Goal: Task Accomplishment & Management: Manage account settings

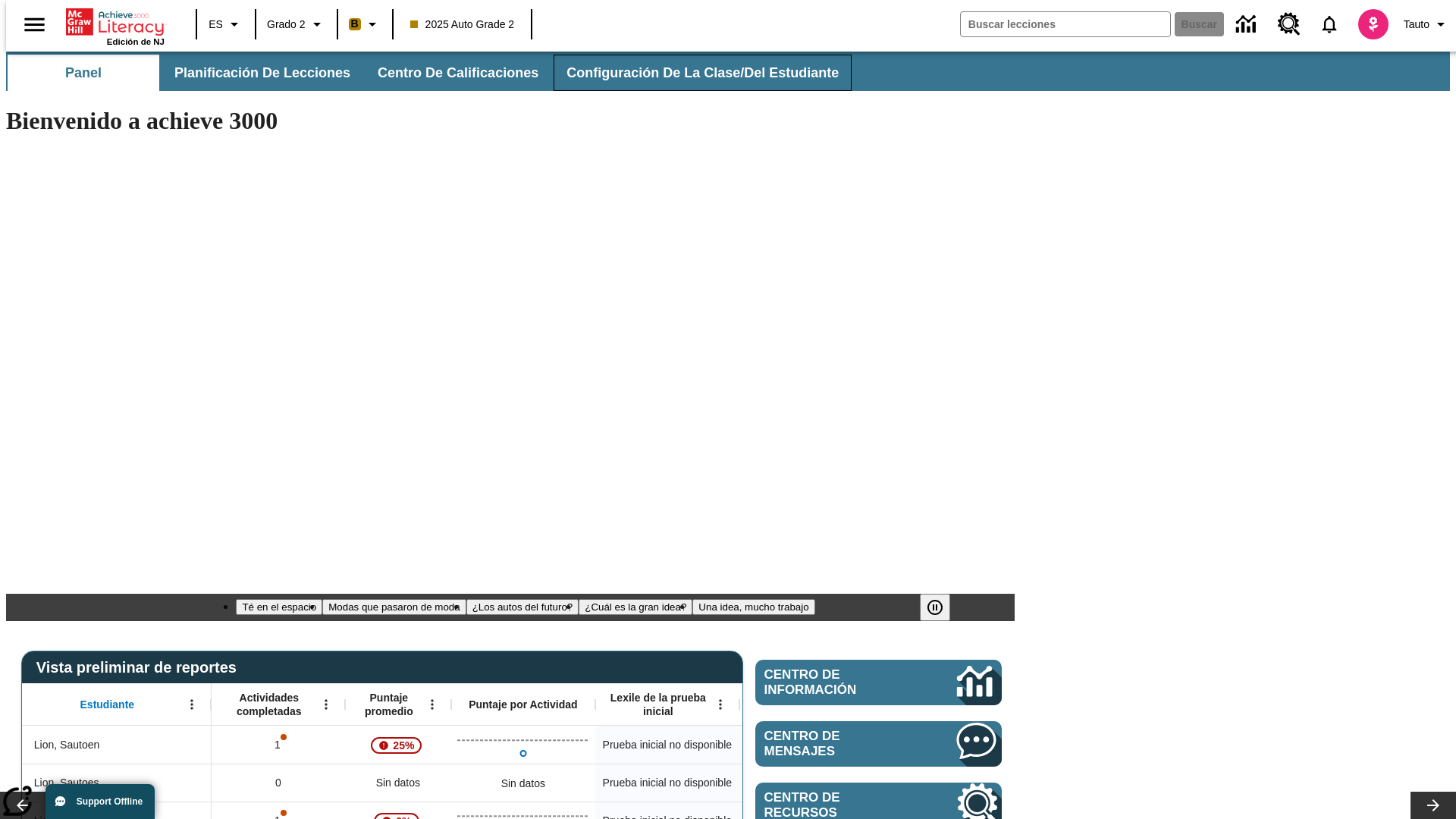
click at [686, 73] on span "Configuración de la clase/del estudiante" at bounding box center [702, 73] width 273 height 18
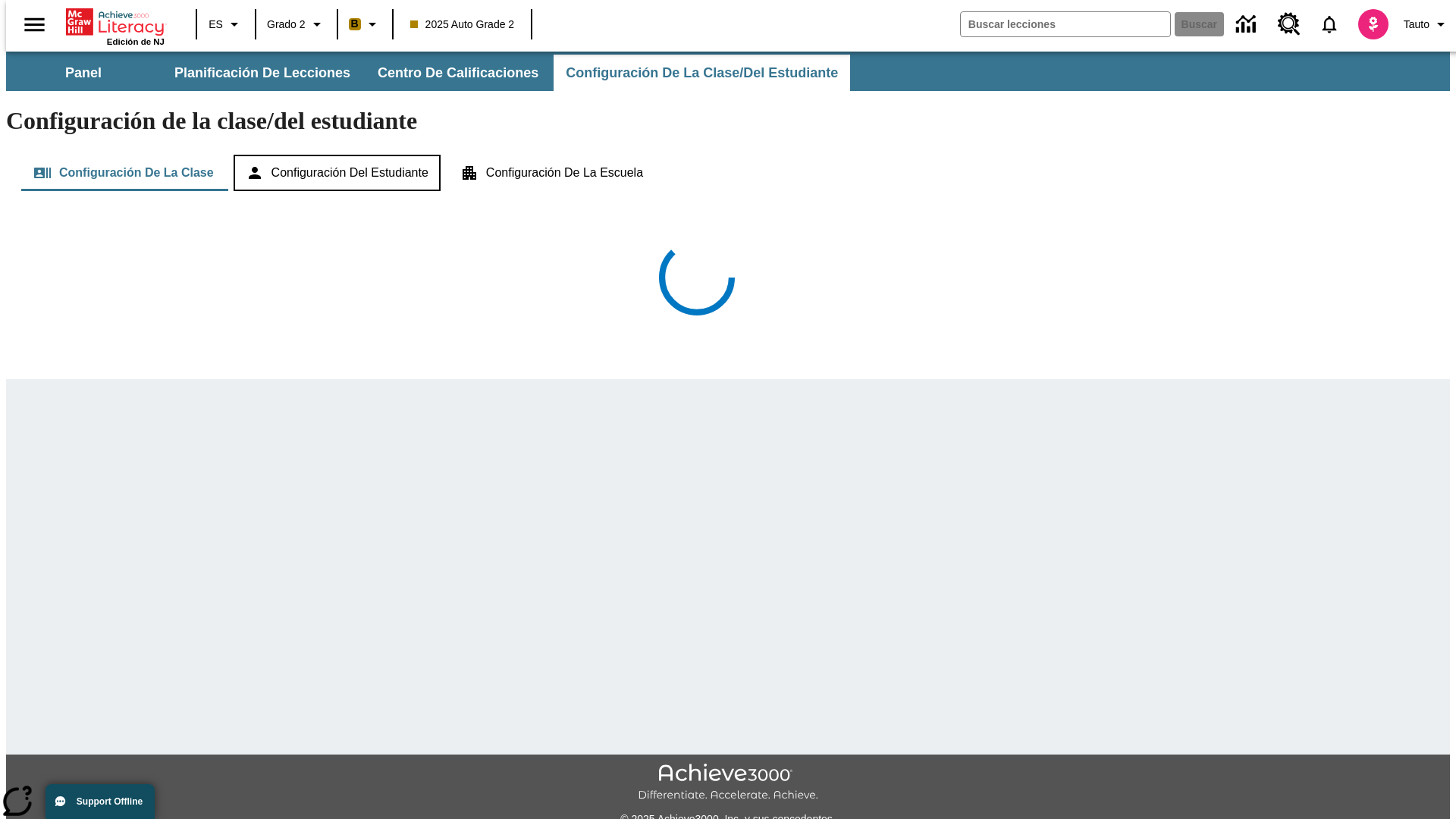
click at [338, 154] on button "Configuración del estudiante" at bounding box center [337, 172] width 207 height 36
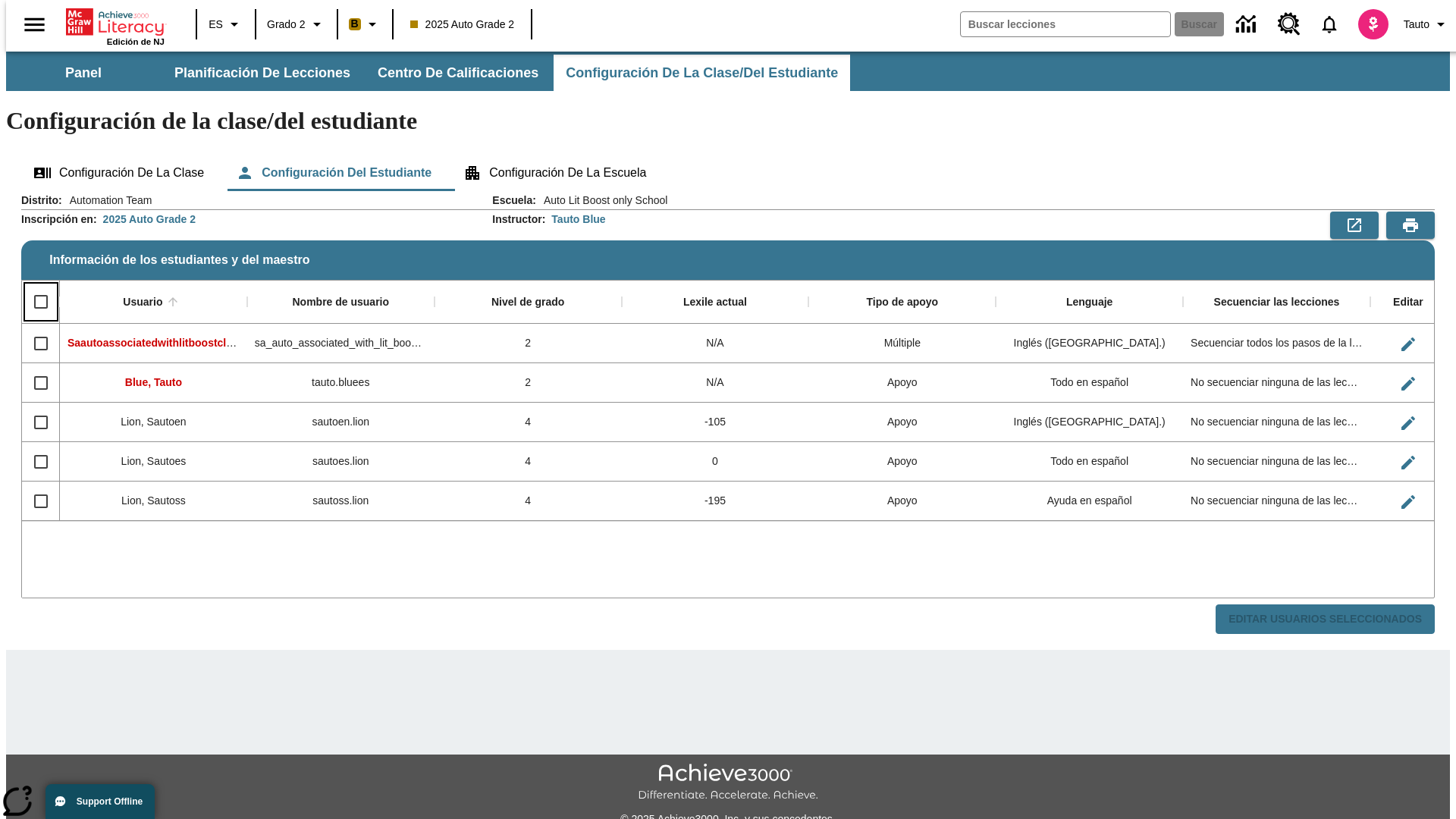
click at [34, 286] on input "Select all rows" at bounding box center [41, 301] width 31 height 31
checkbox input "true"
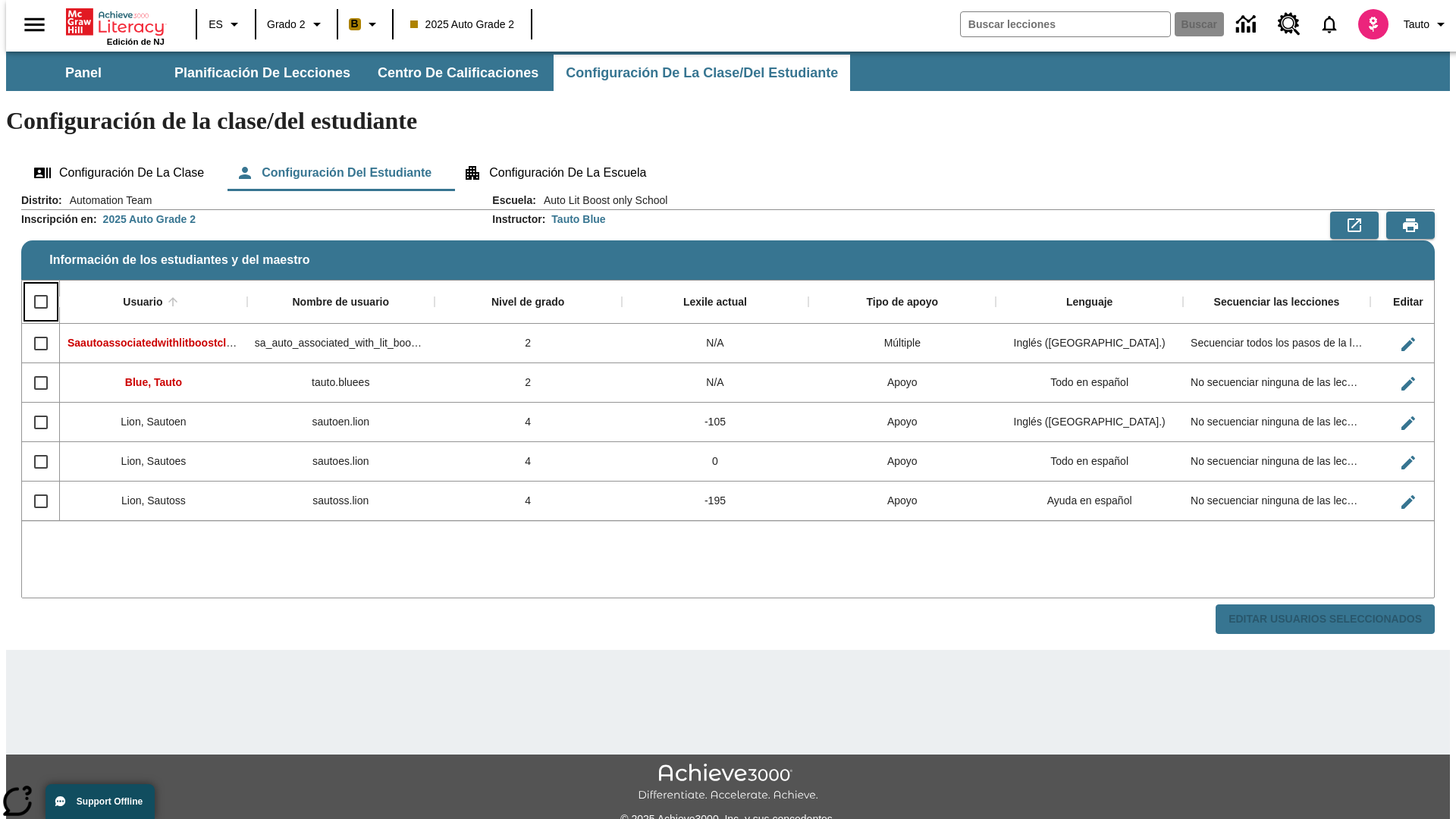
checkbox input "true"
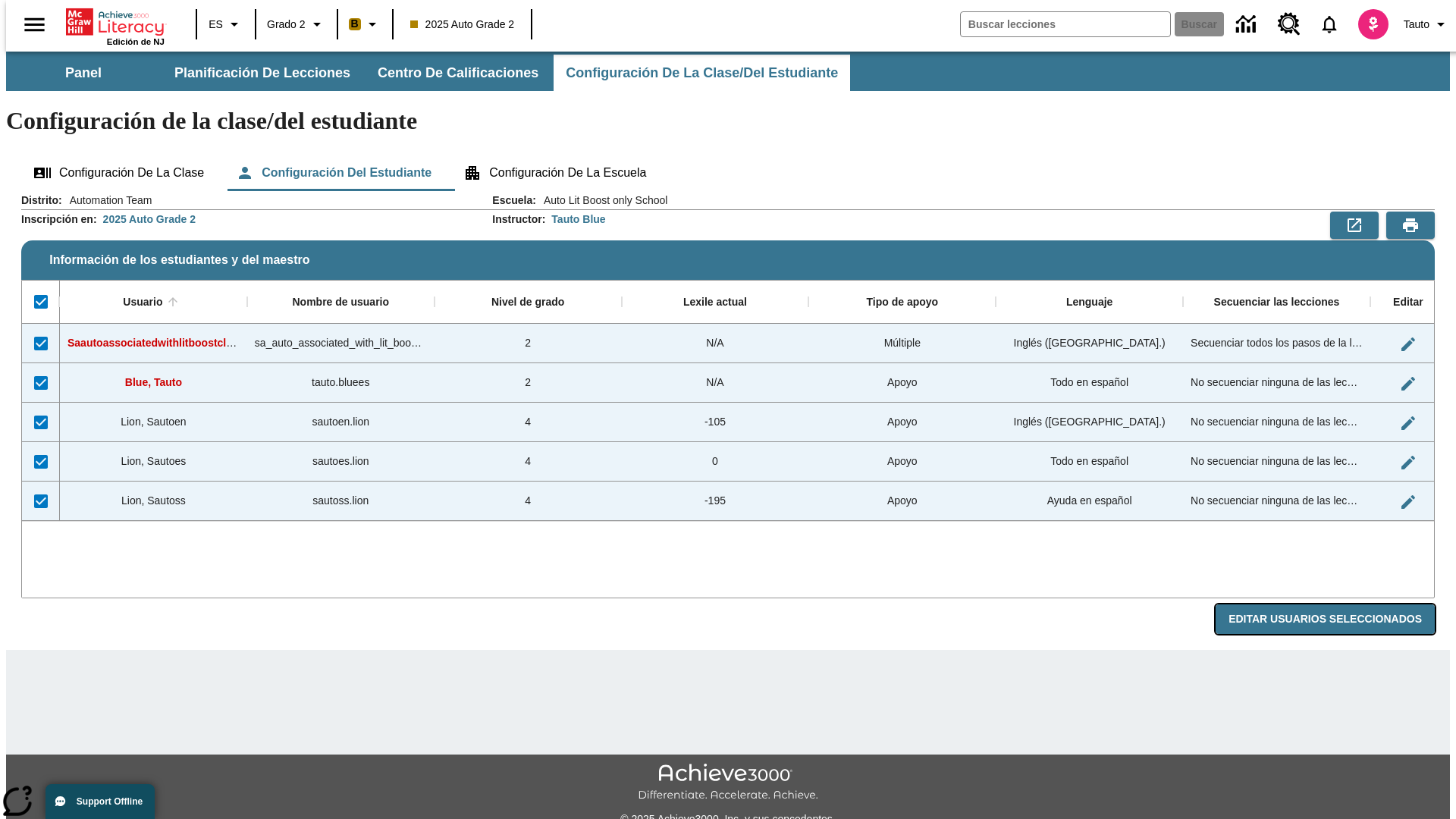
click at [1337, 605] on button "Editar Usuarios Seleccionados" at bounding box center [1324, 619] width 219 height 30
